Goal: Information Seeking & Learning: Learn about a topic

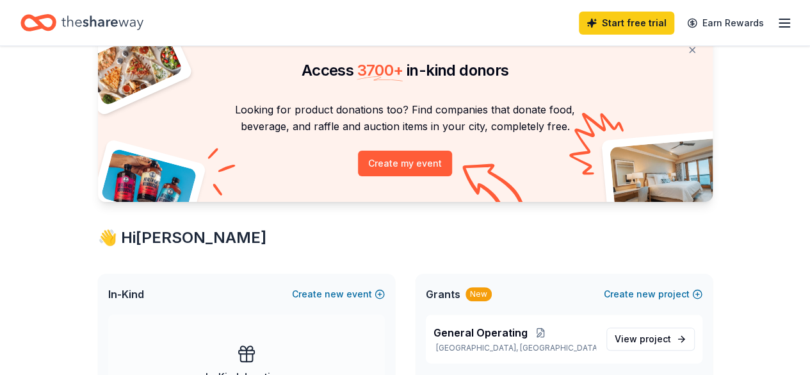
scroll to position [128, 0]
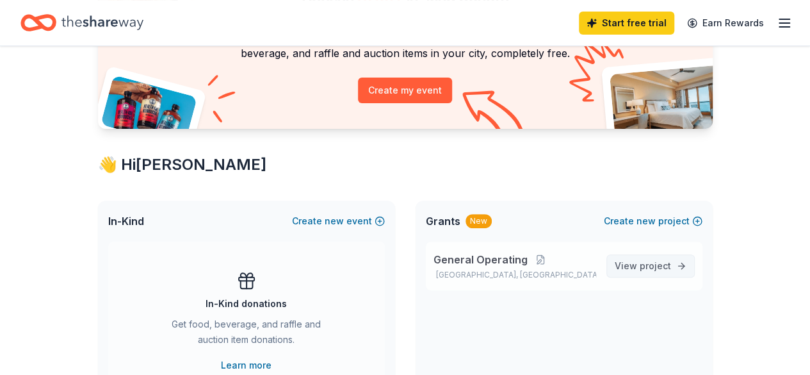
click at [645, 270] on span "project" at bounding box center [655, 265] width 31 height 11
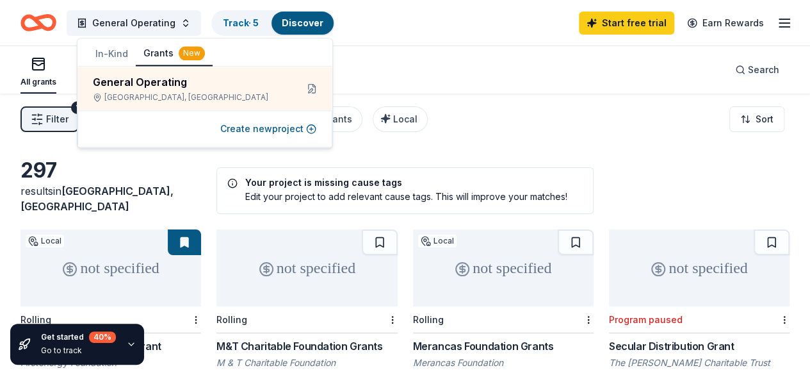
scroll to position [64, 0]
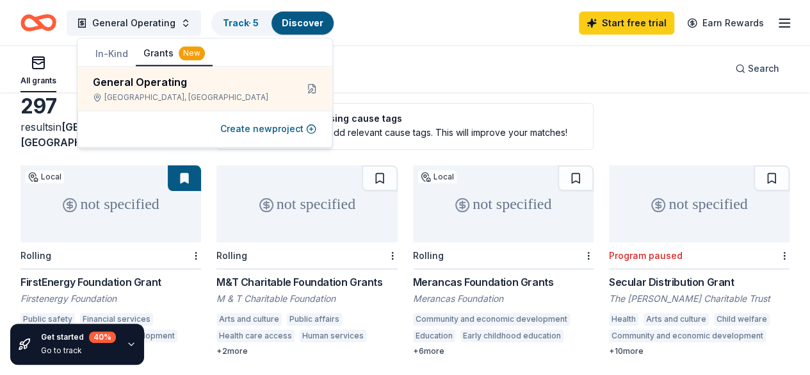
click at [609, 205] on div "not specified" at bounding box center [699, 203] width 181 height 77
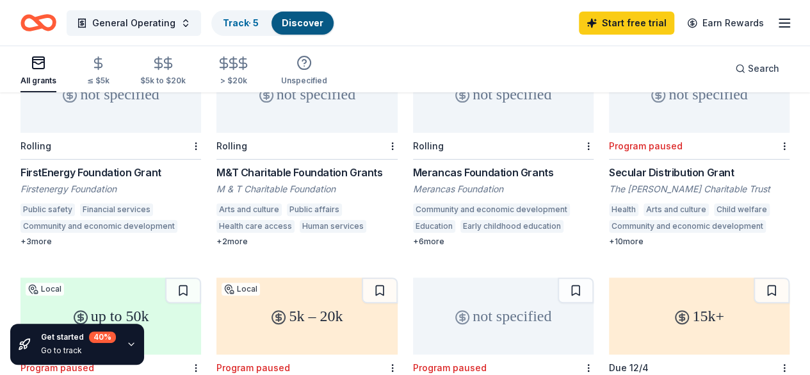
scroll to position [192, 0]
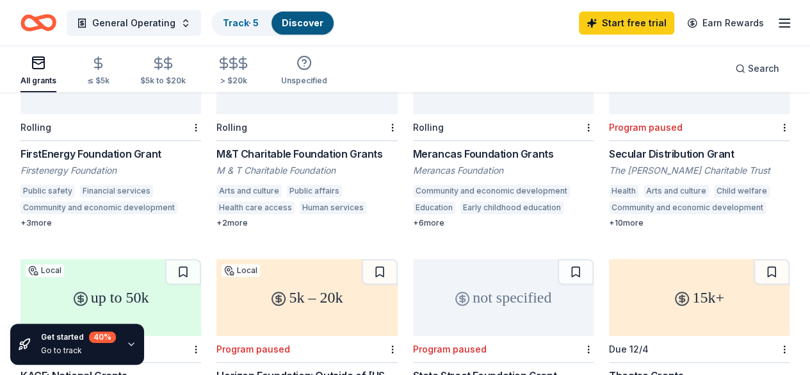
click at [59, 227] on div "+ 3 more" at bounding box center [110, 223] width 181 height 10
